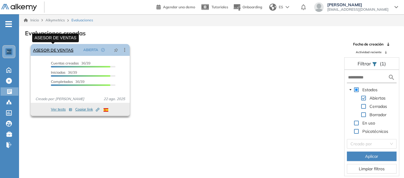
click at [60, 50] on link "ASESOR DE VENTAS" at bounding box center [53, 50] width 40 height 12
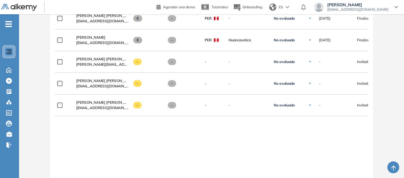
scroll to position [983, 0]
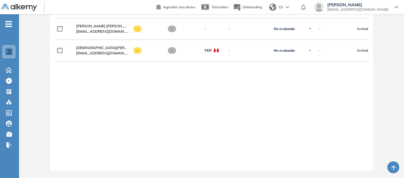
scroll to position [1013, 0]
drag, startPoint x: 241, startPoint y: 163, endPoint x: 291, endPoint y: 164, distance: 49.7
click at [291, 164] on div at bounding box center [211, 163] width 313 height 5
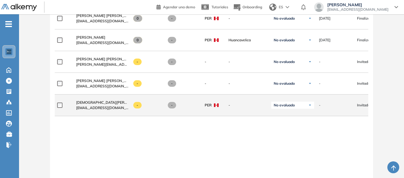
scroll to position [924, 0]
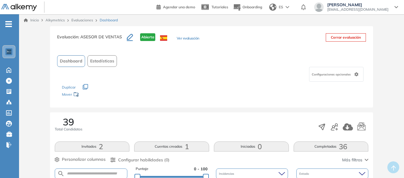
click at [144, 2] on header "Agendar una demo Tutoriales Onboarding ES [PERSON_NAME] [EMAIL_ADDRESS][DOMAIN_…" at bounding box center [202, 7] width 404 height 14
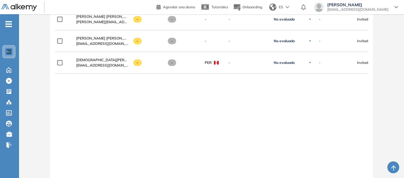
scroll to position [937, 0]
